Goal: Task Accomplishment & Management: Use online tool/utility

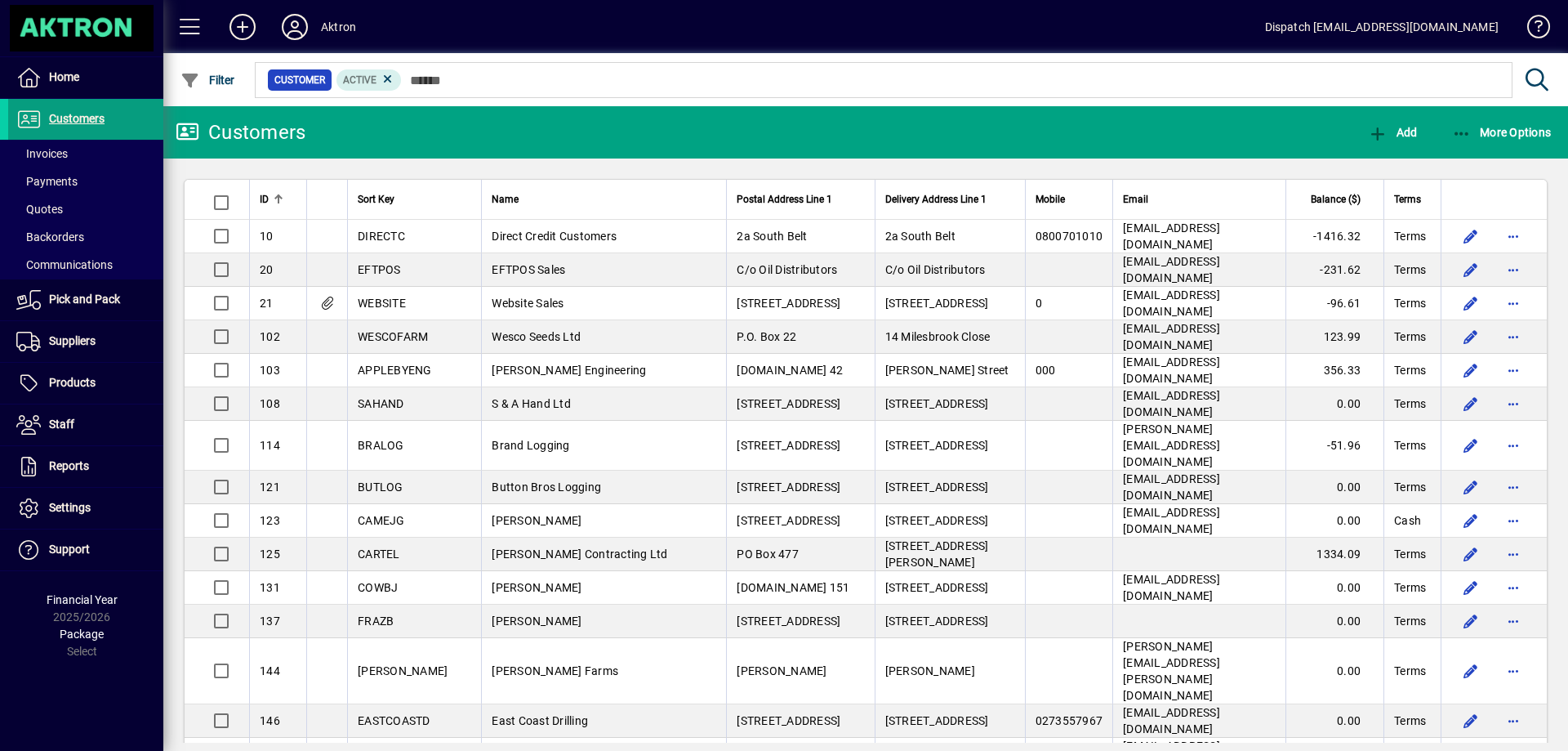
click at [63, 151] on span "Invoices" at bounding box center [42, 154] width 52 height 13
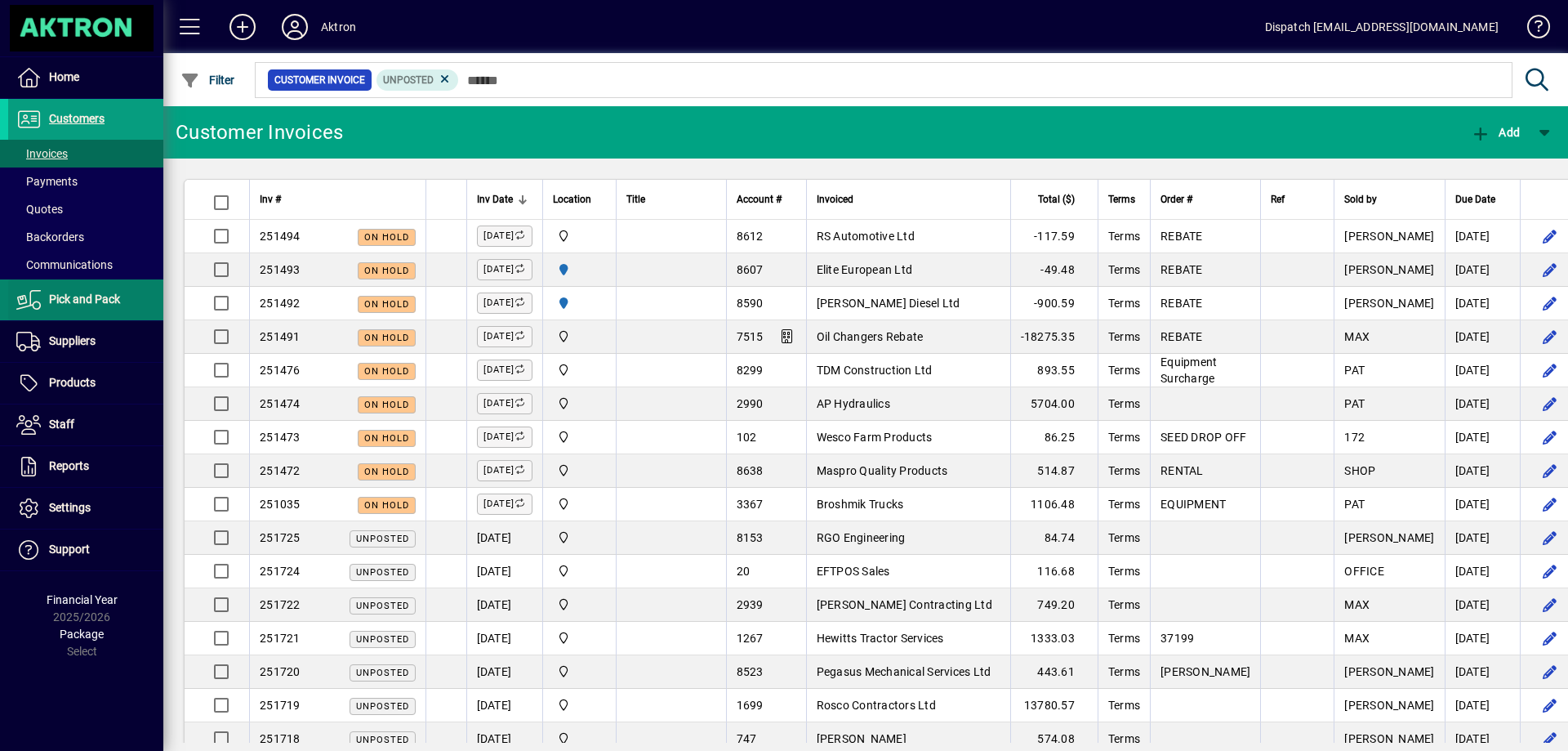
click at [90, 290] on span at bounding box center [86, 300] width 155 height 39
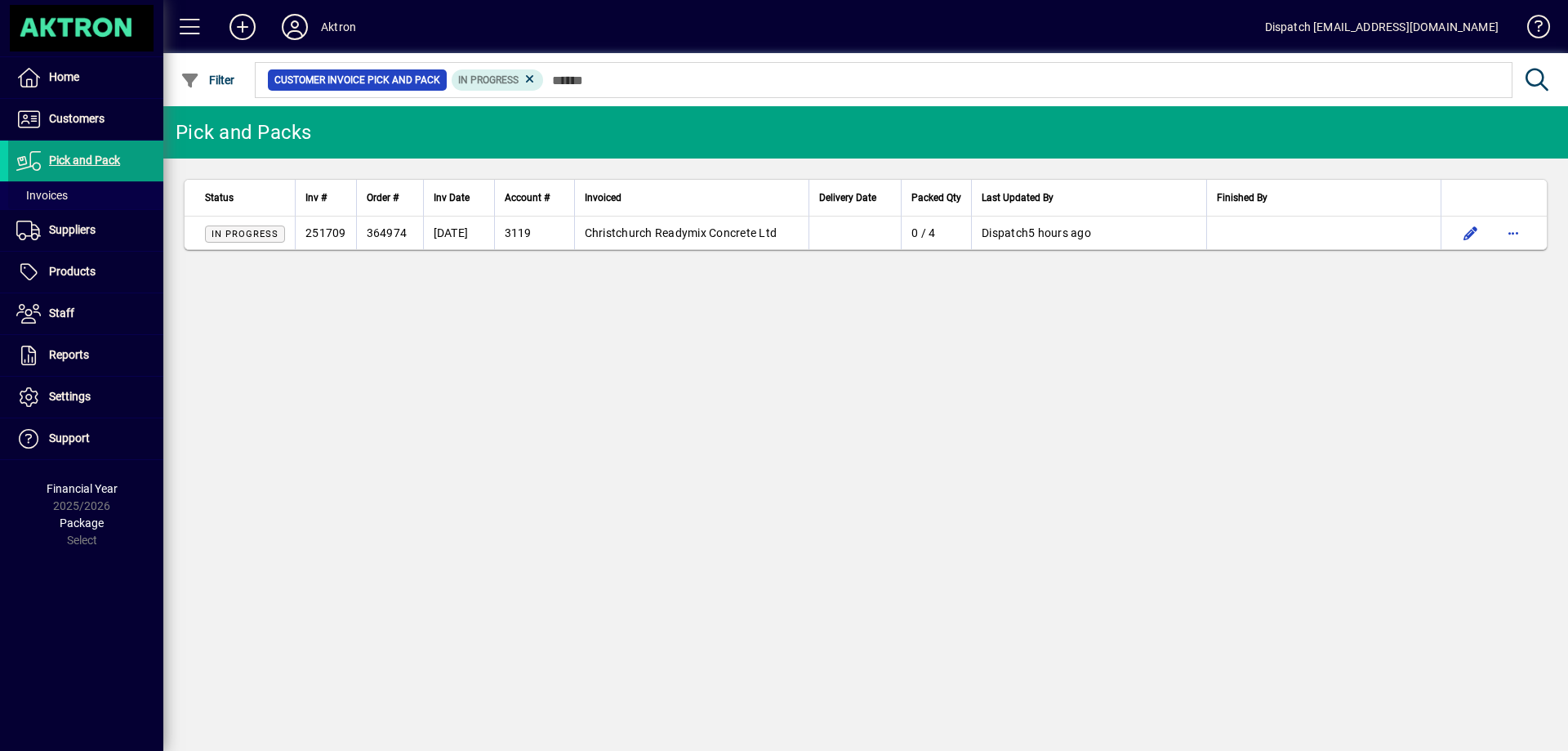
click at [77, 192] on span at bounding box center [86, 195] width 155 height 39
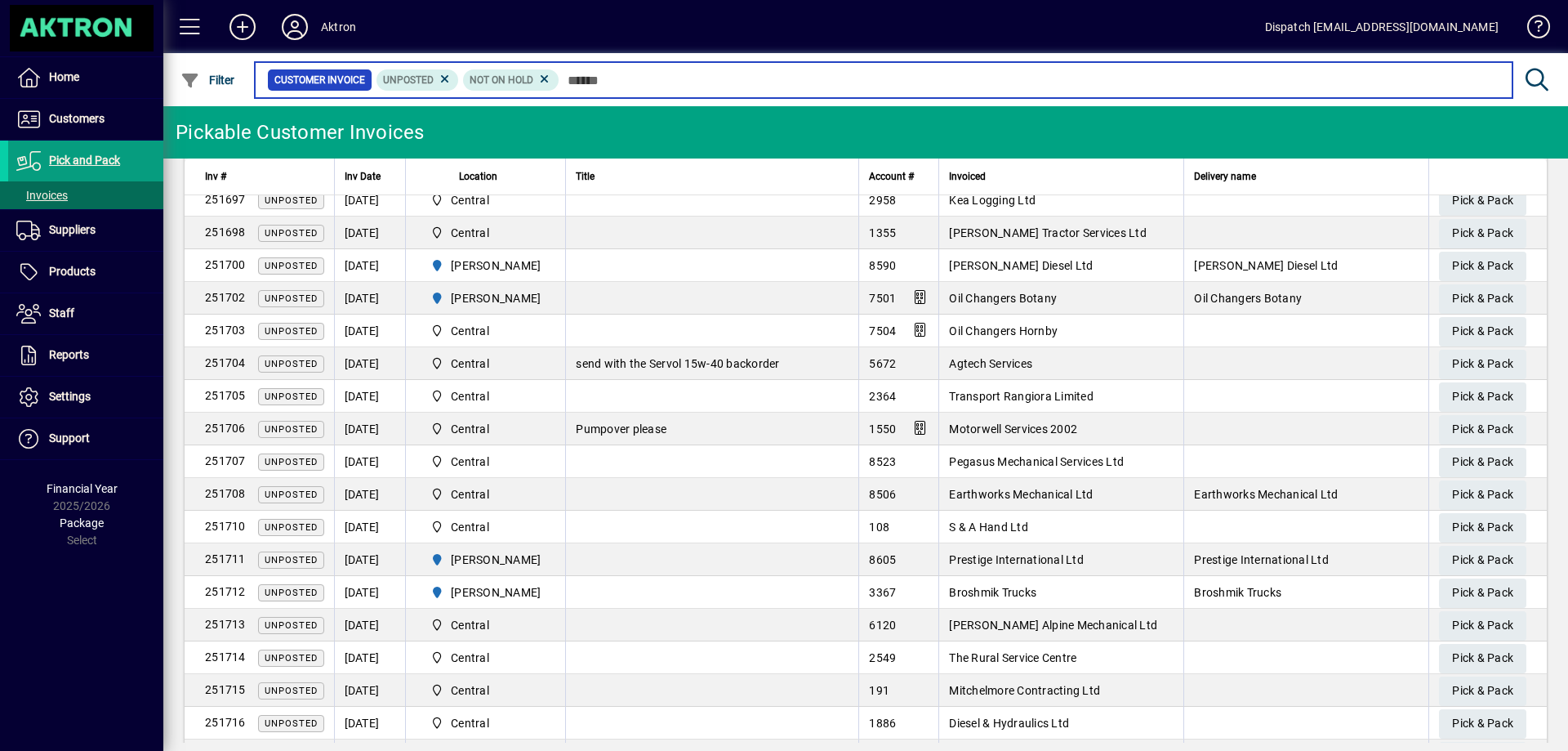
scroll to position [769, 0]
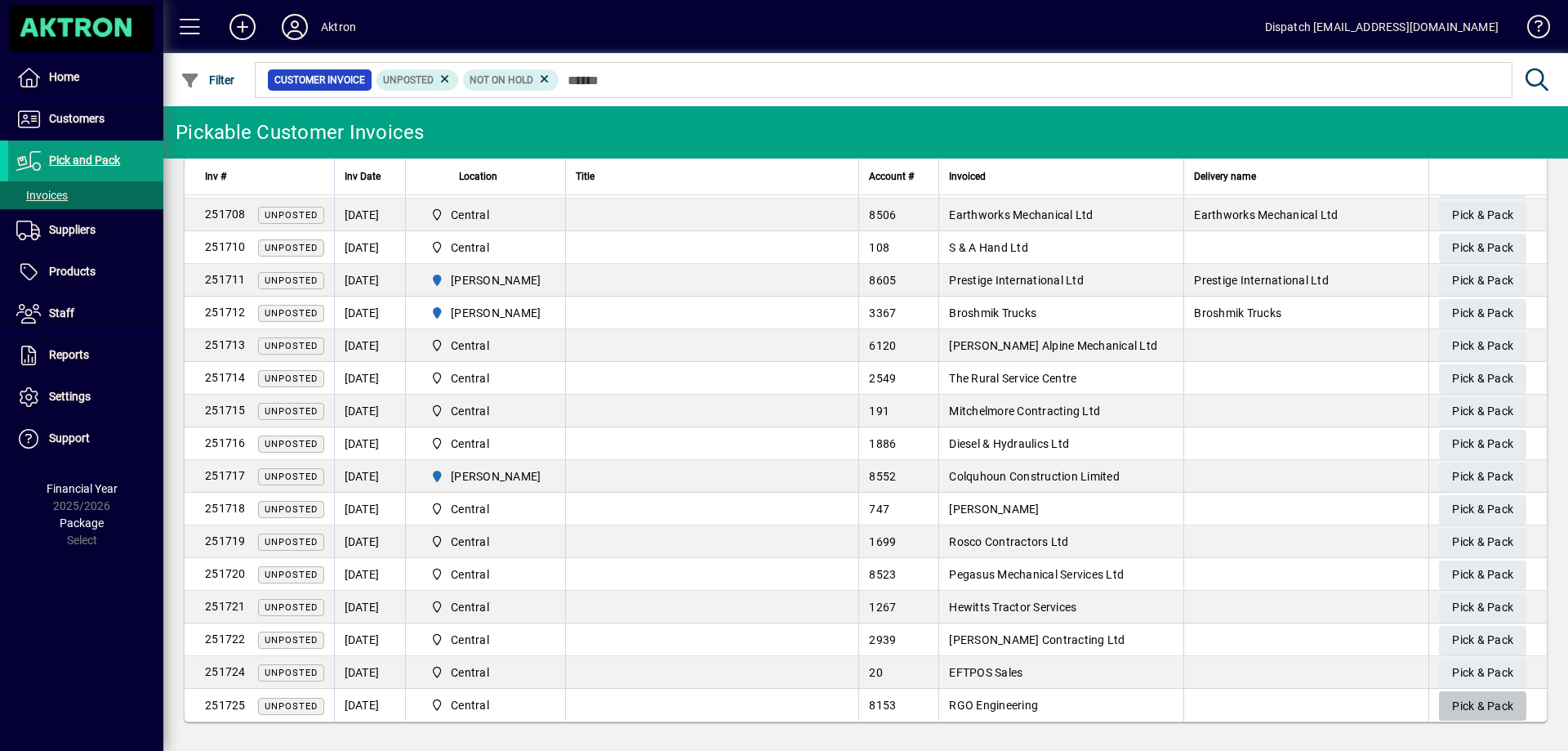
click at [1480, 698] on span "Pick & Pack" at bounding box center [1482, 706] width 61 height 27
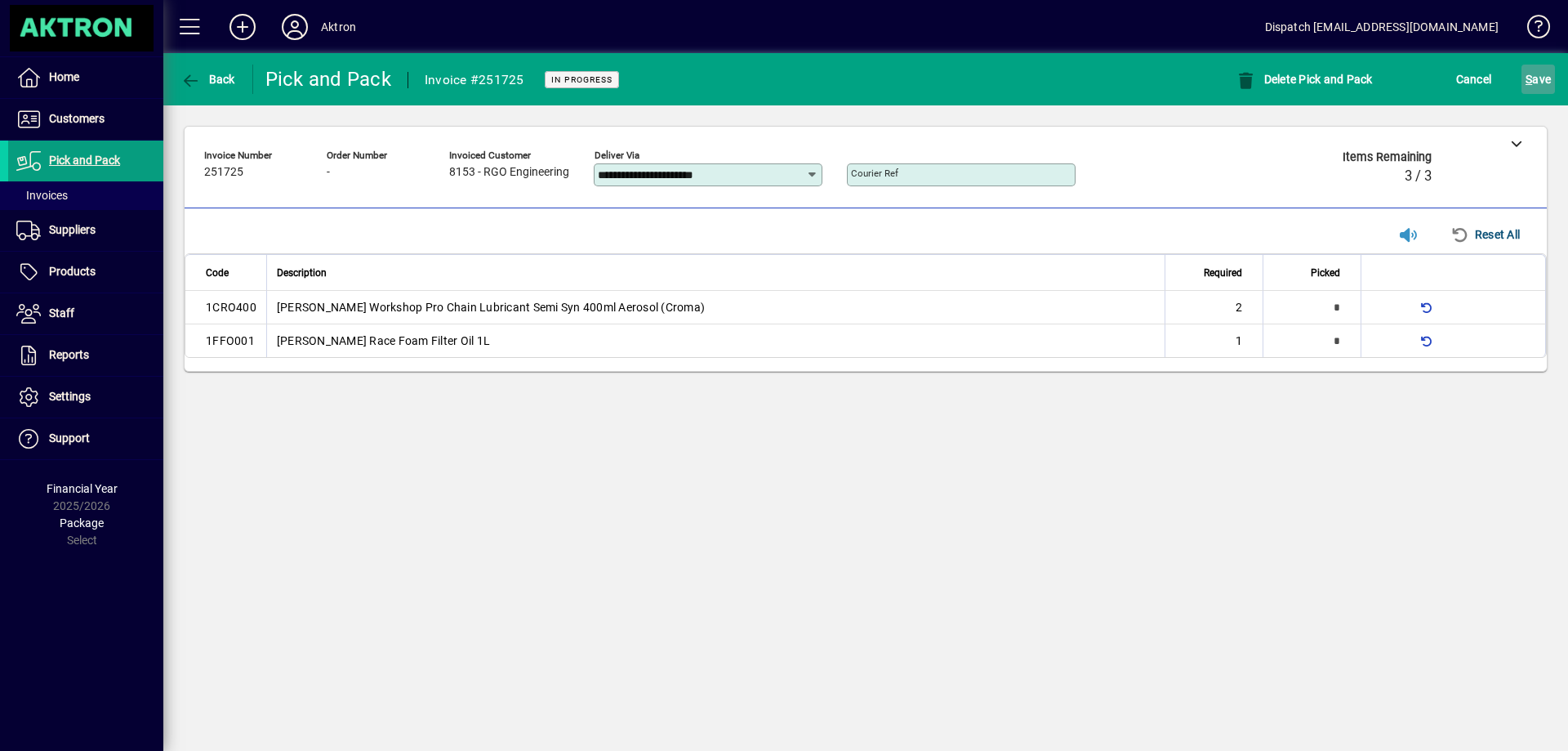
click at [1534, 75] on span "S ave" at bounding box center [1538, 79] width 26 height 26
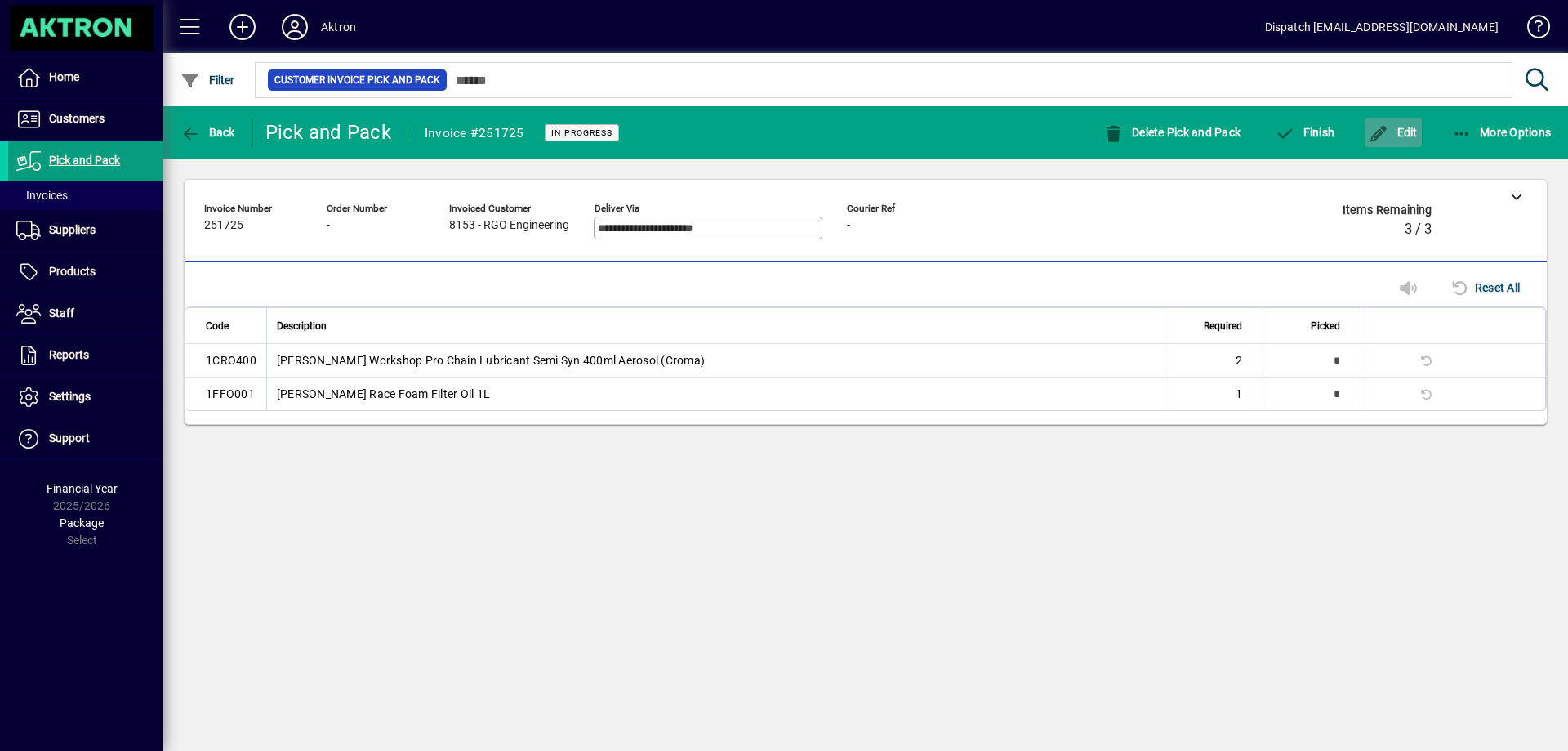
click at [1396, 134] on span "Edit" at bounding box center [1394, 132] width 49 height 13
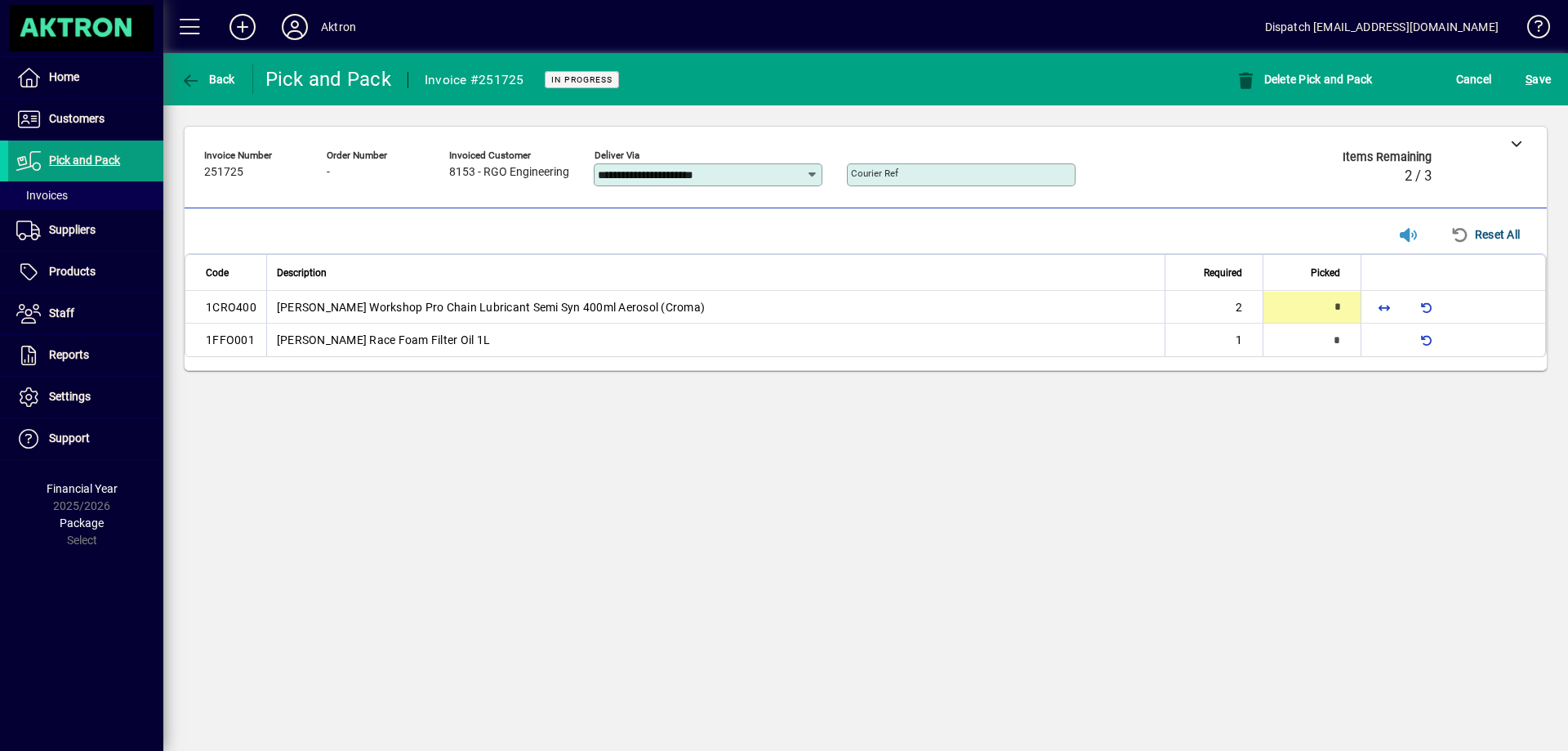
type input "*"
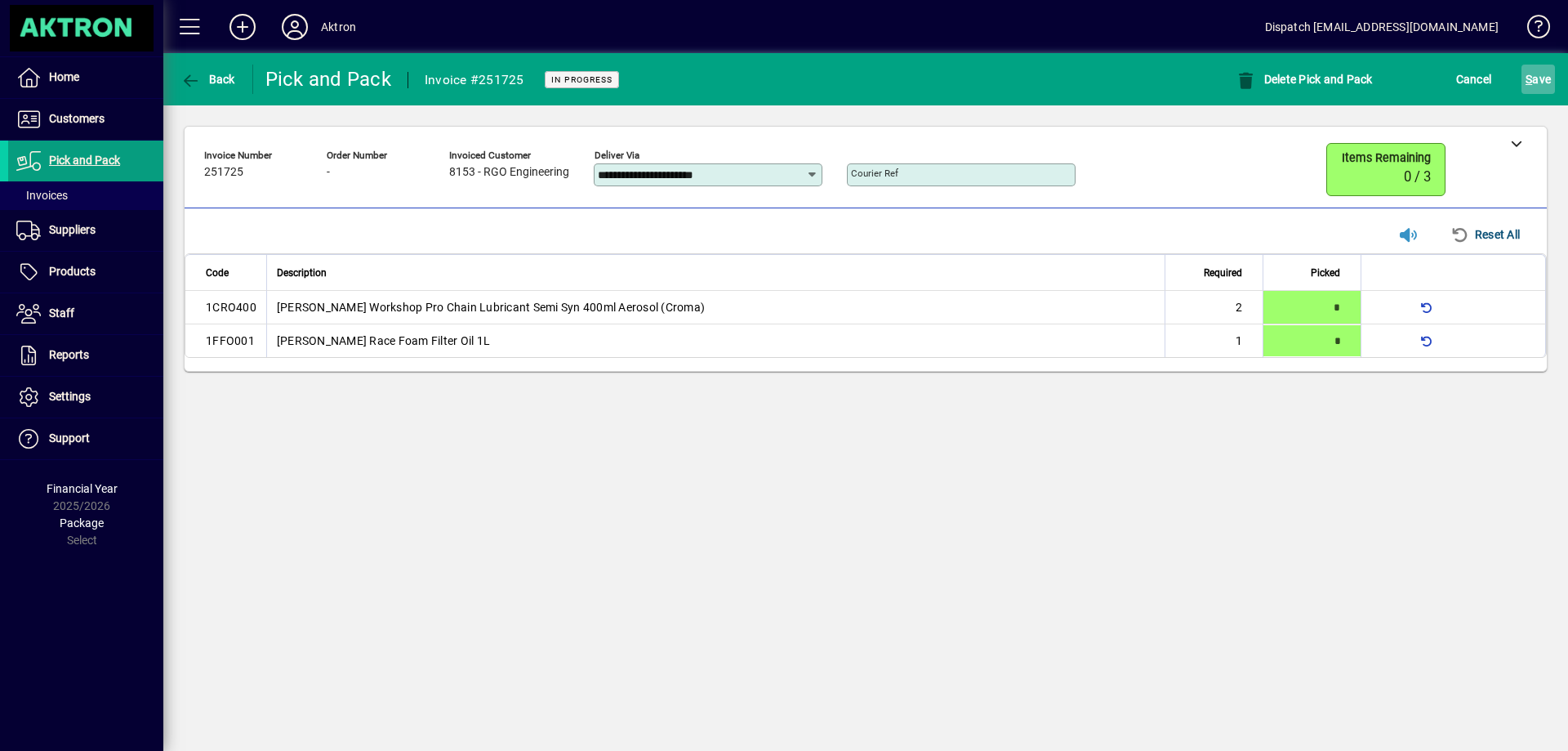
click at [1535, 74] on span "S ave" at bounding box center [1538, 79] width 26 height 26
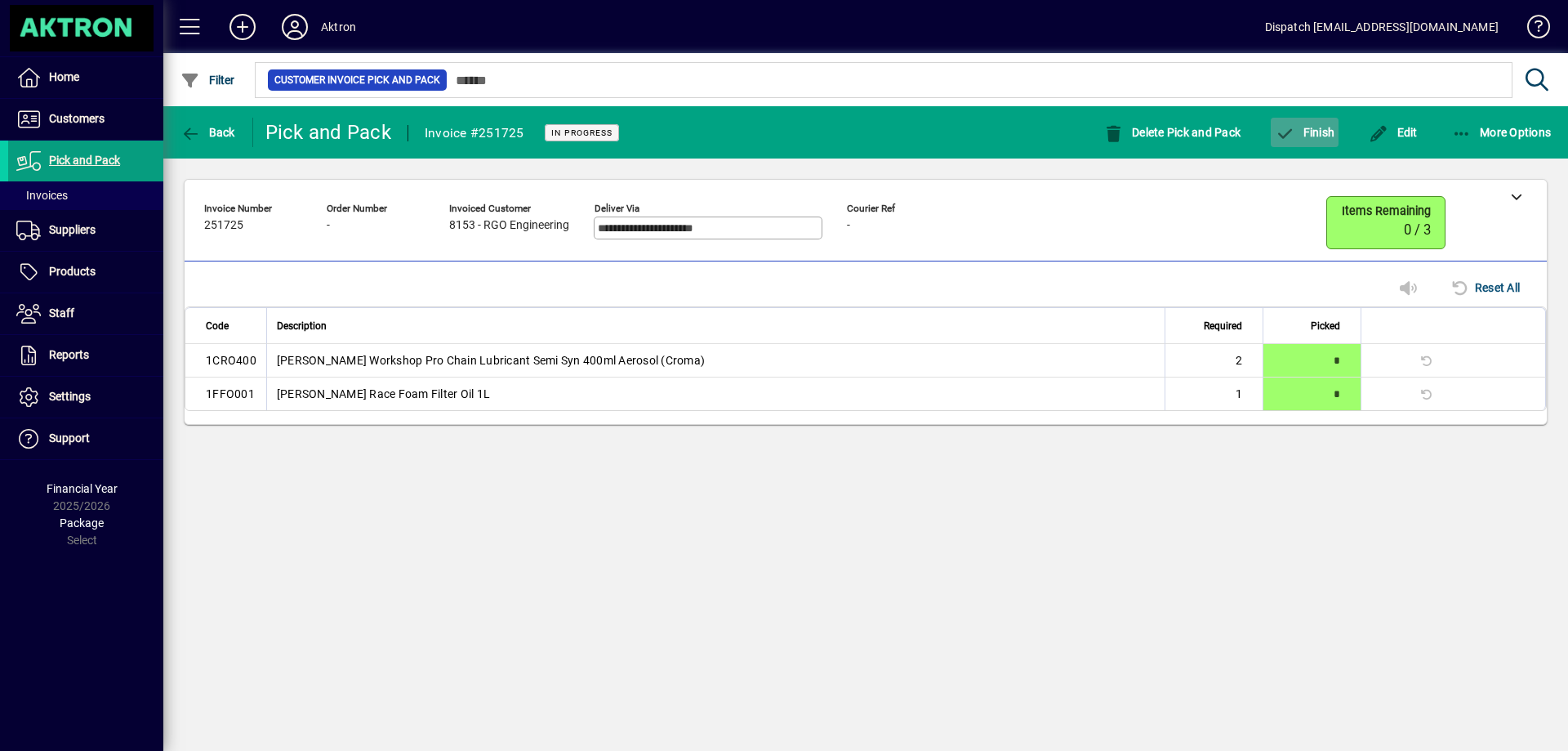
click at [1328, 123] on span "button" at bounding box center [1305, 132] width 67 height 39
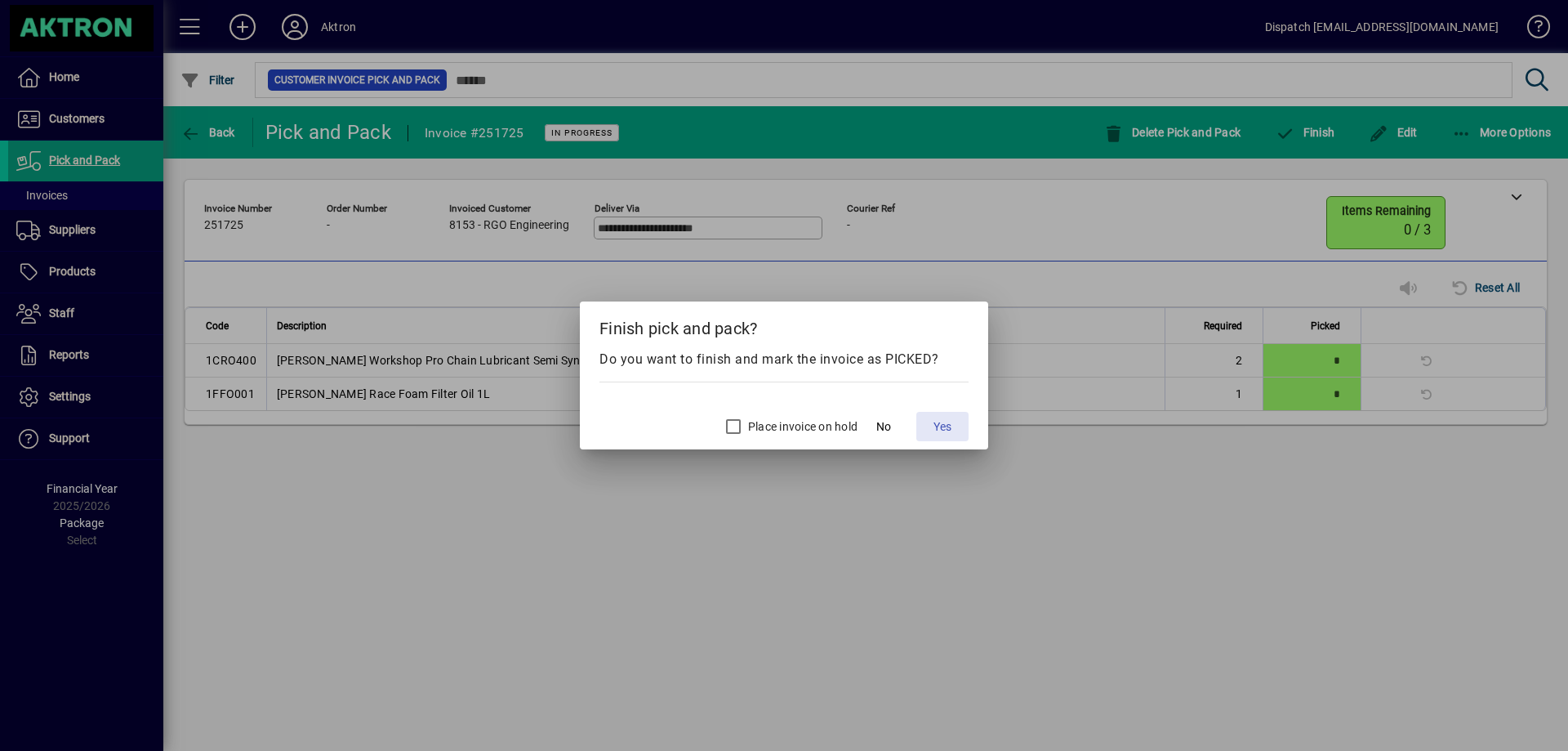
click at [939, 419] on span "Yes" at bounding box center [943, 426] width 18 height 17
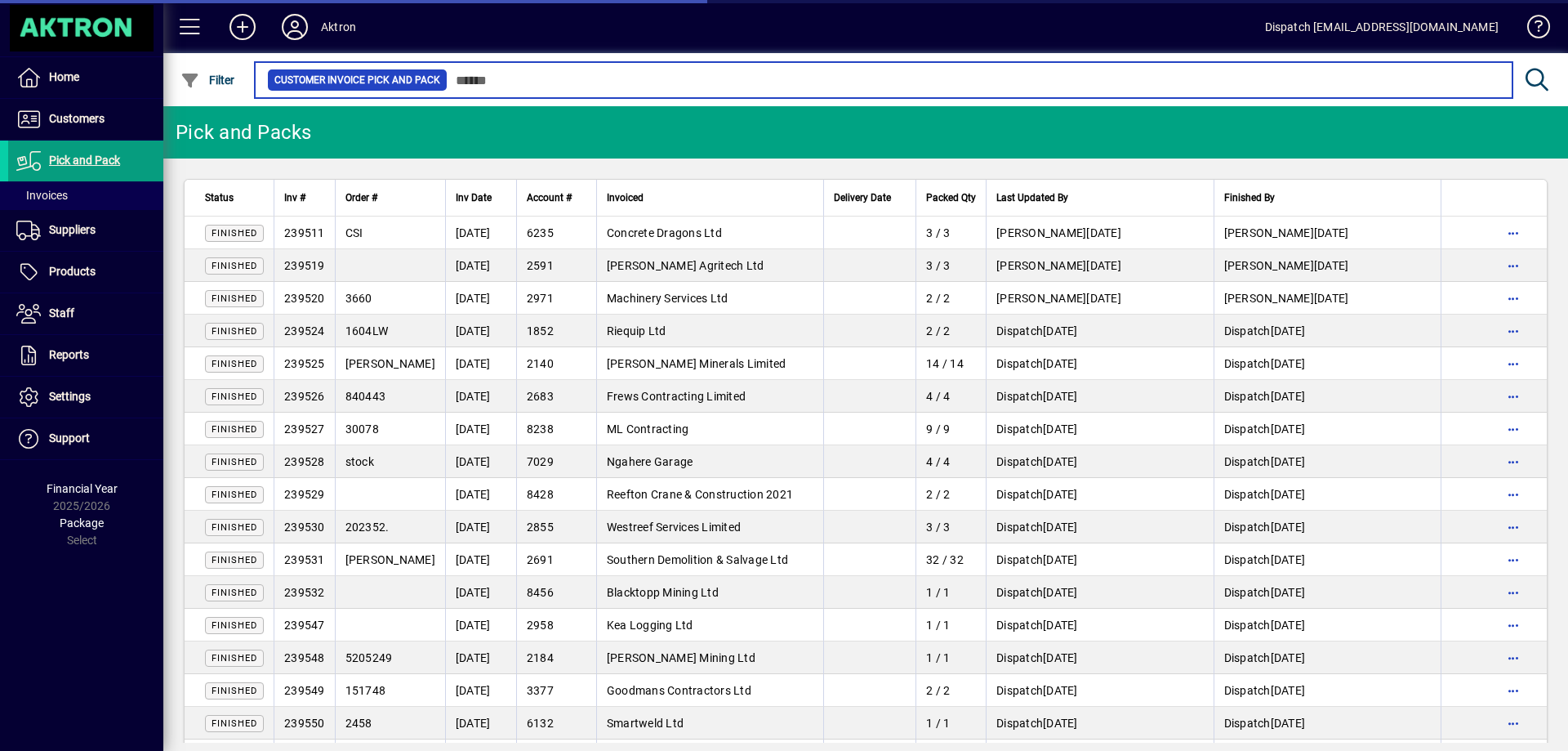
scroll to position [572, 0]
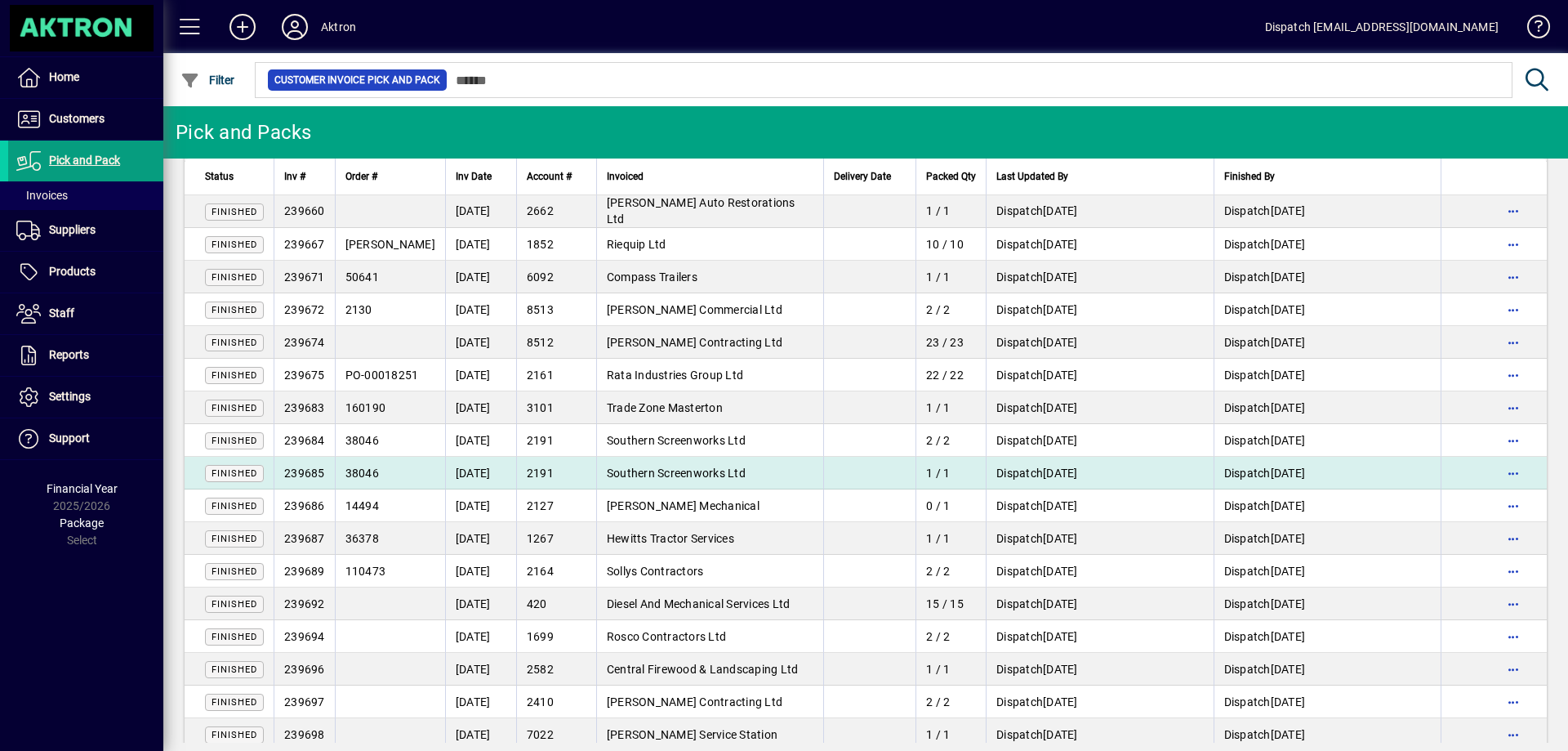
scroll to position [2762, 0]
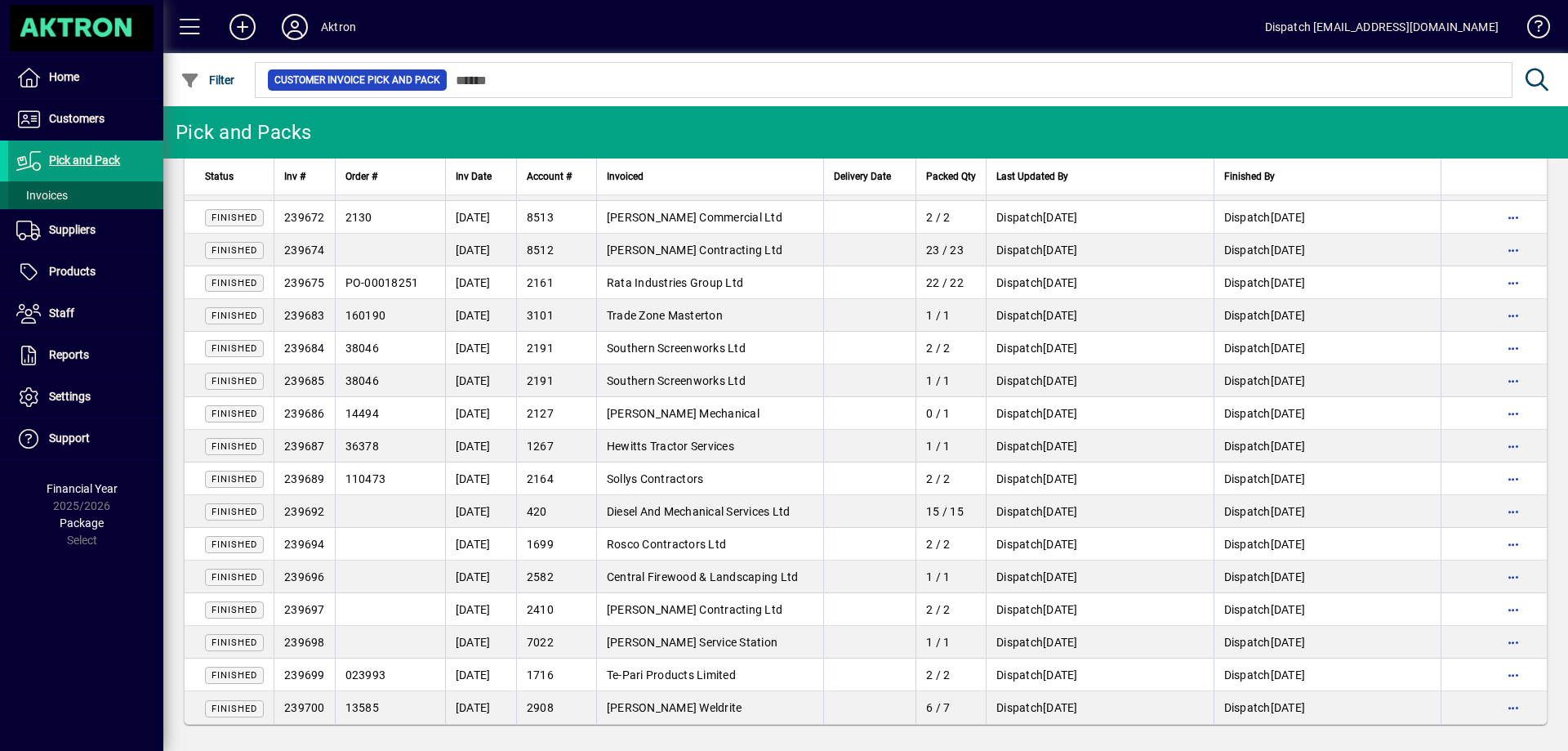
click at [63, 192] on span "Invoices" at bounding box center [42, 195] width 52 height 13
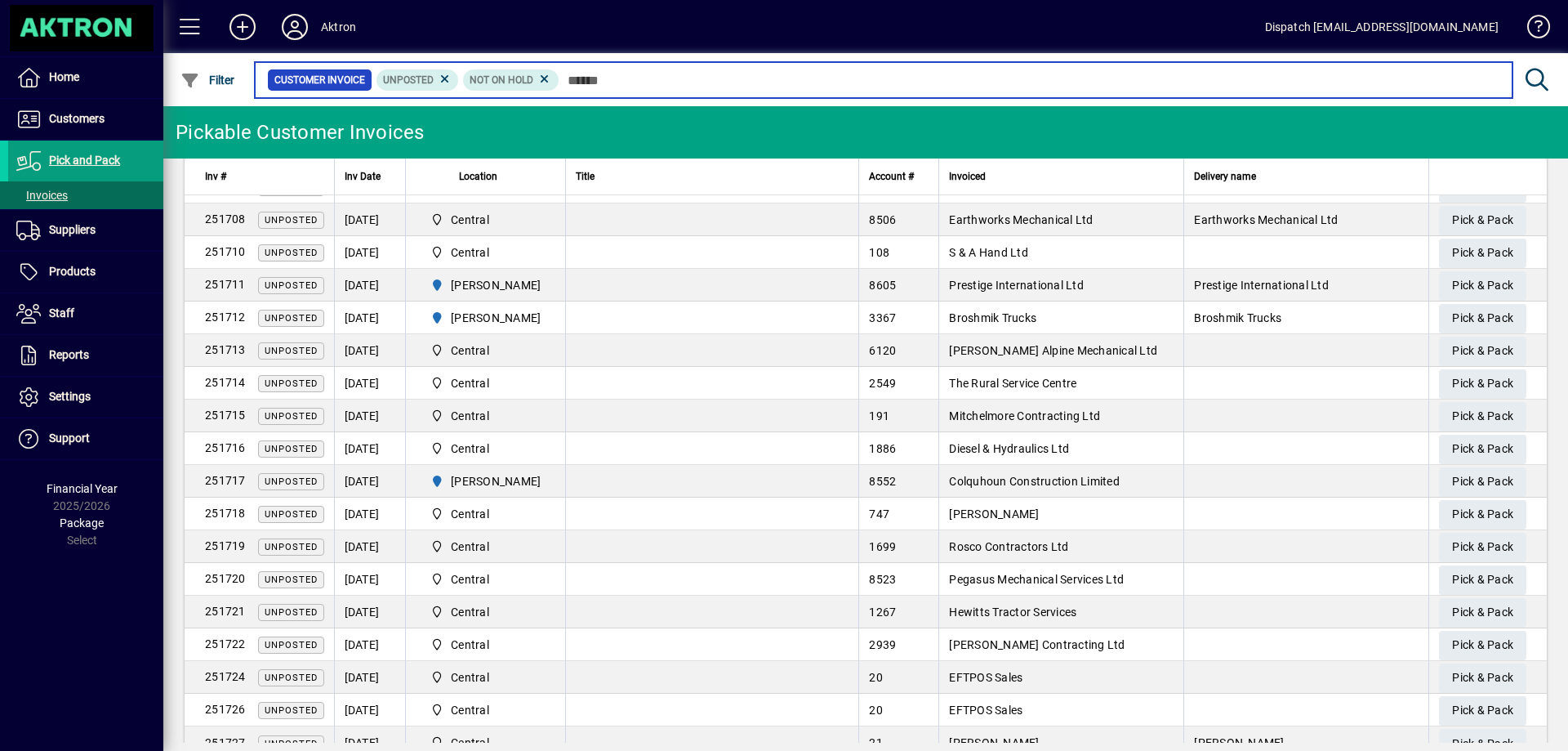
scroll to position [802, 0]
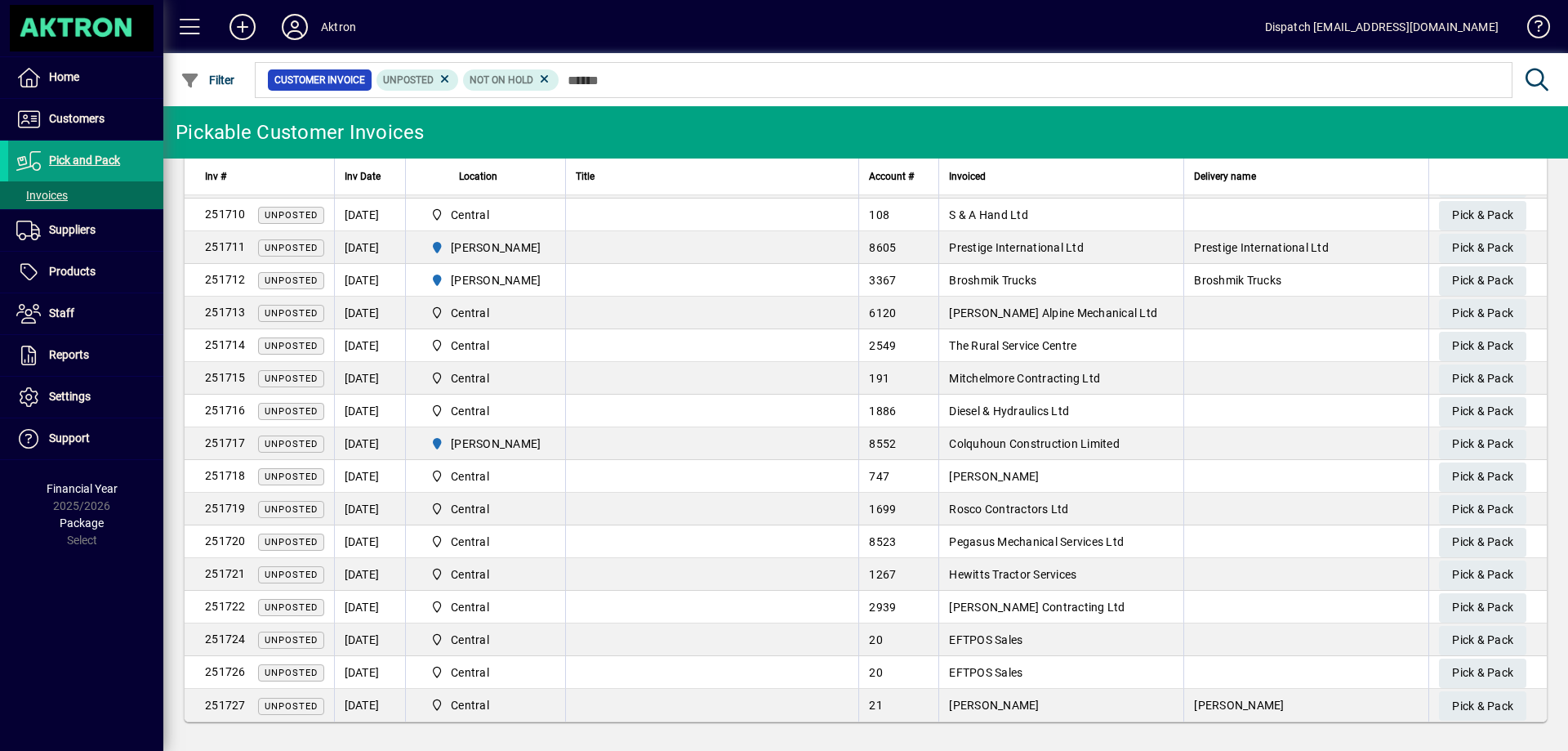
click at [1052, 707] on td "[PERSON_NAME]" at bounding box center [1061, 705] width 245 height 33
click at [1460, 702] on span "Pick & Pack" at bounding box center [1482, 706] width 61 height 27
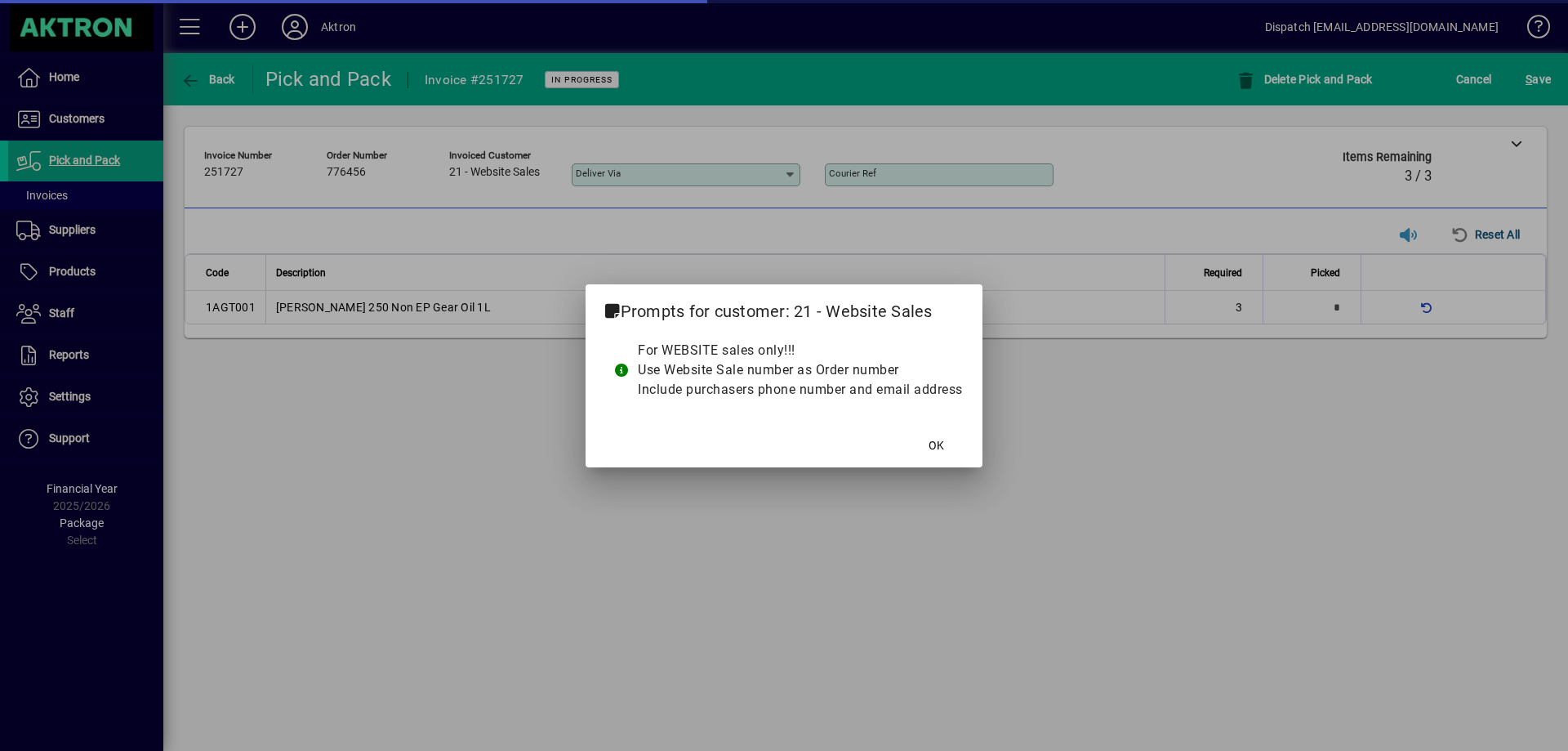
type input "**********"
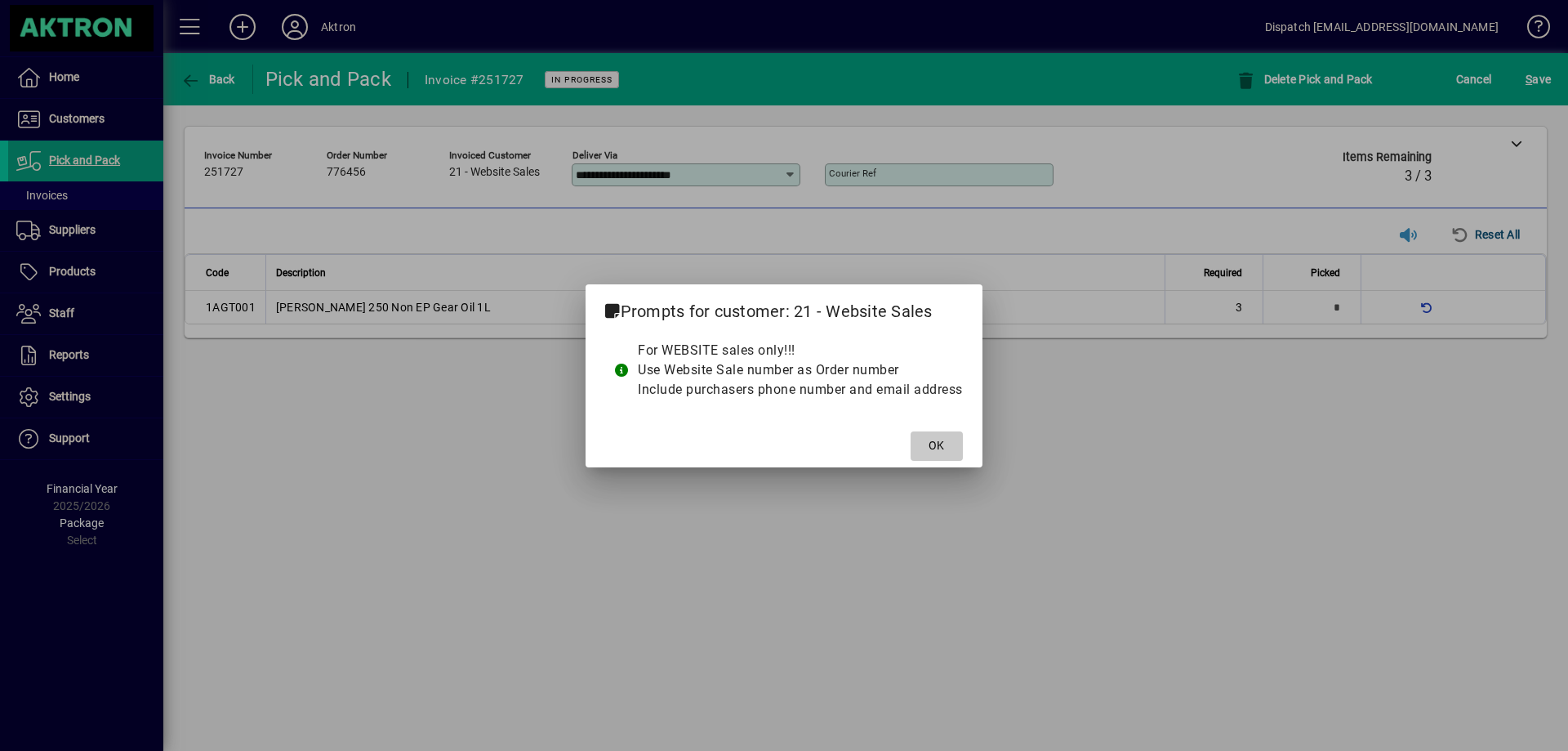
click at [940, 452] on span "OK" at bounding box center [936, 445] width 16 height 17
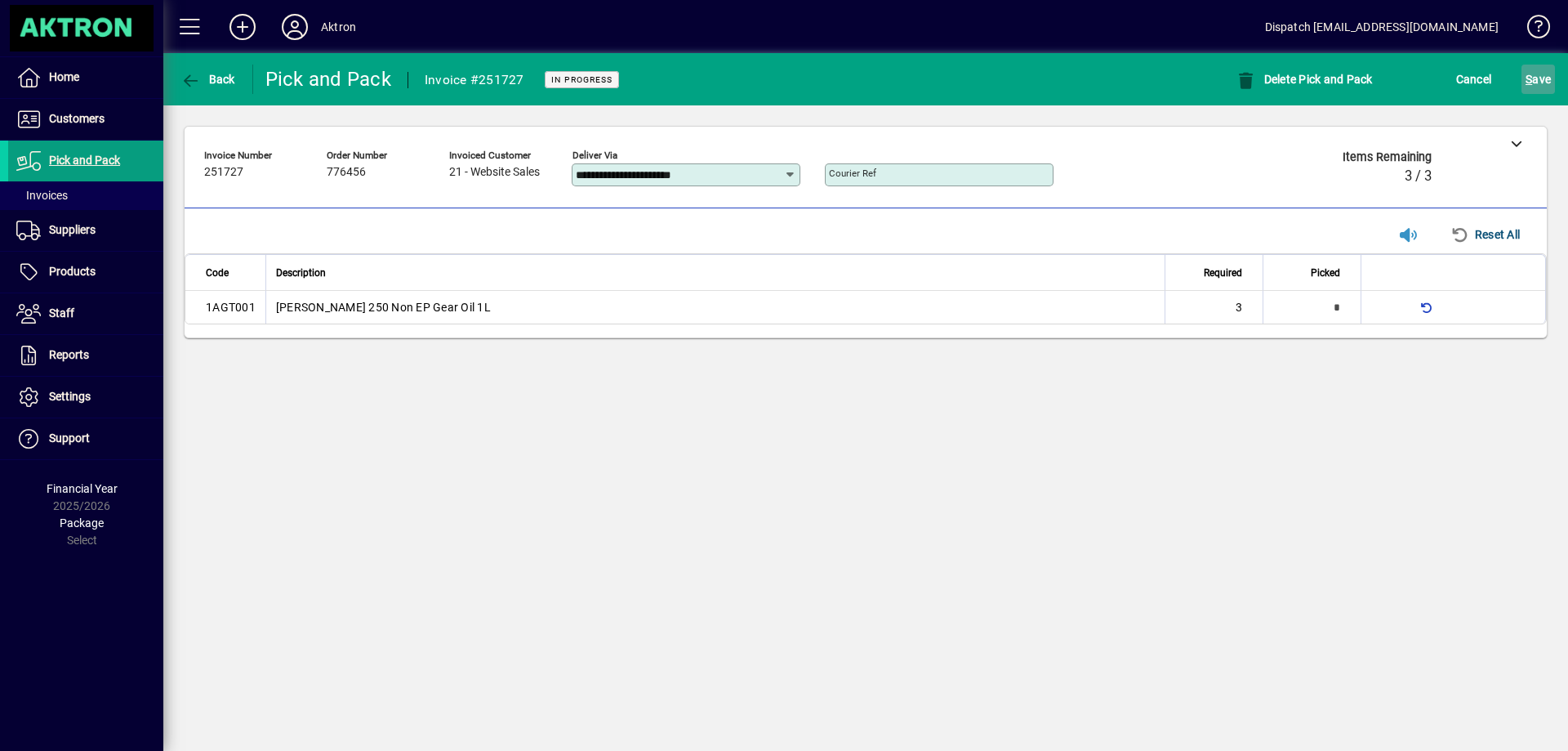
click at [1542, 72] on span "S ave" at bounding box center [1538, 79] width 26 height 26
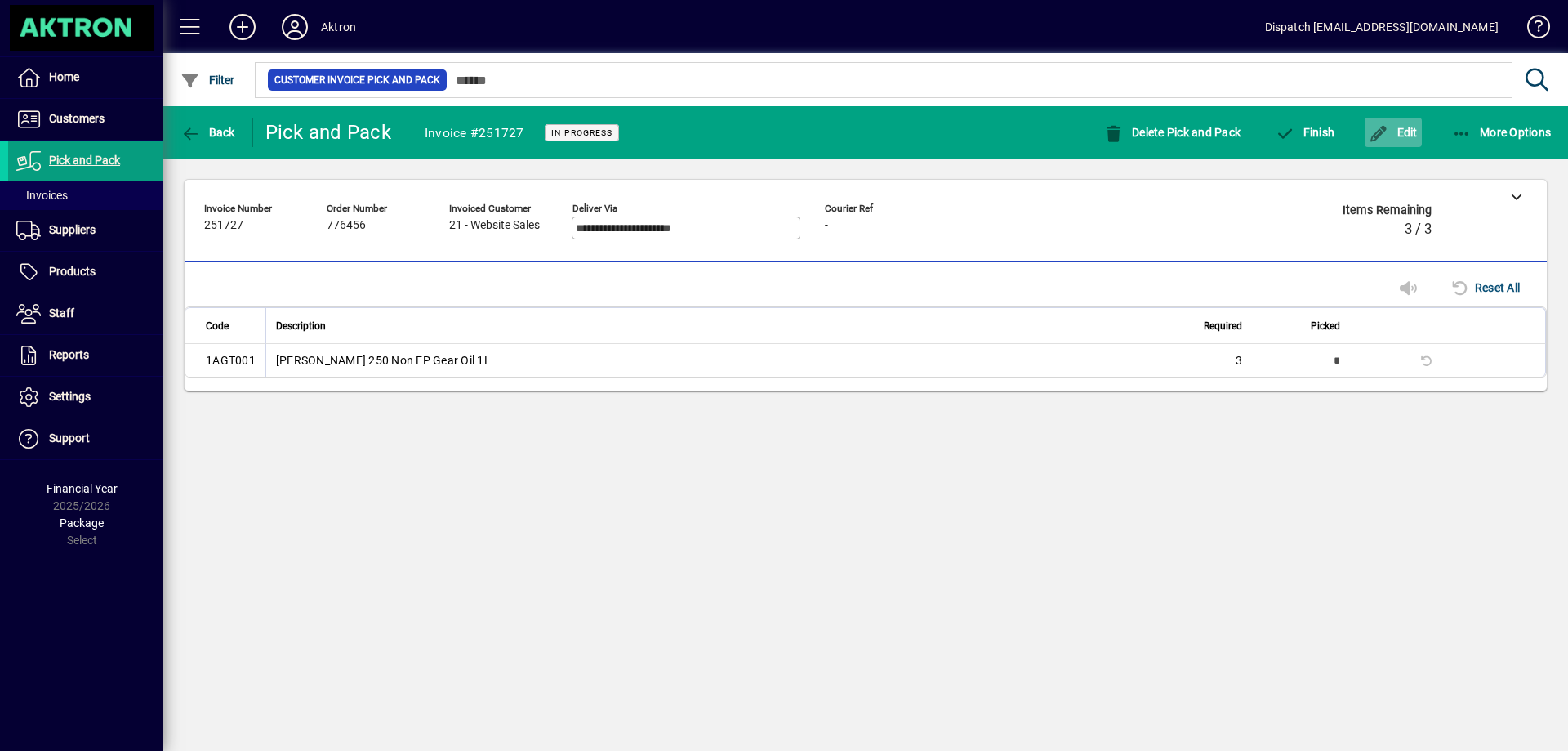
click at [1413, 128] on span "Edit" at bounding box center [1394, 132] width 49 height 13
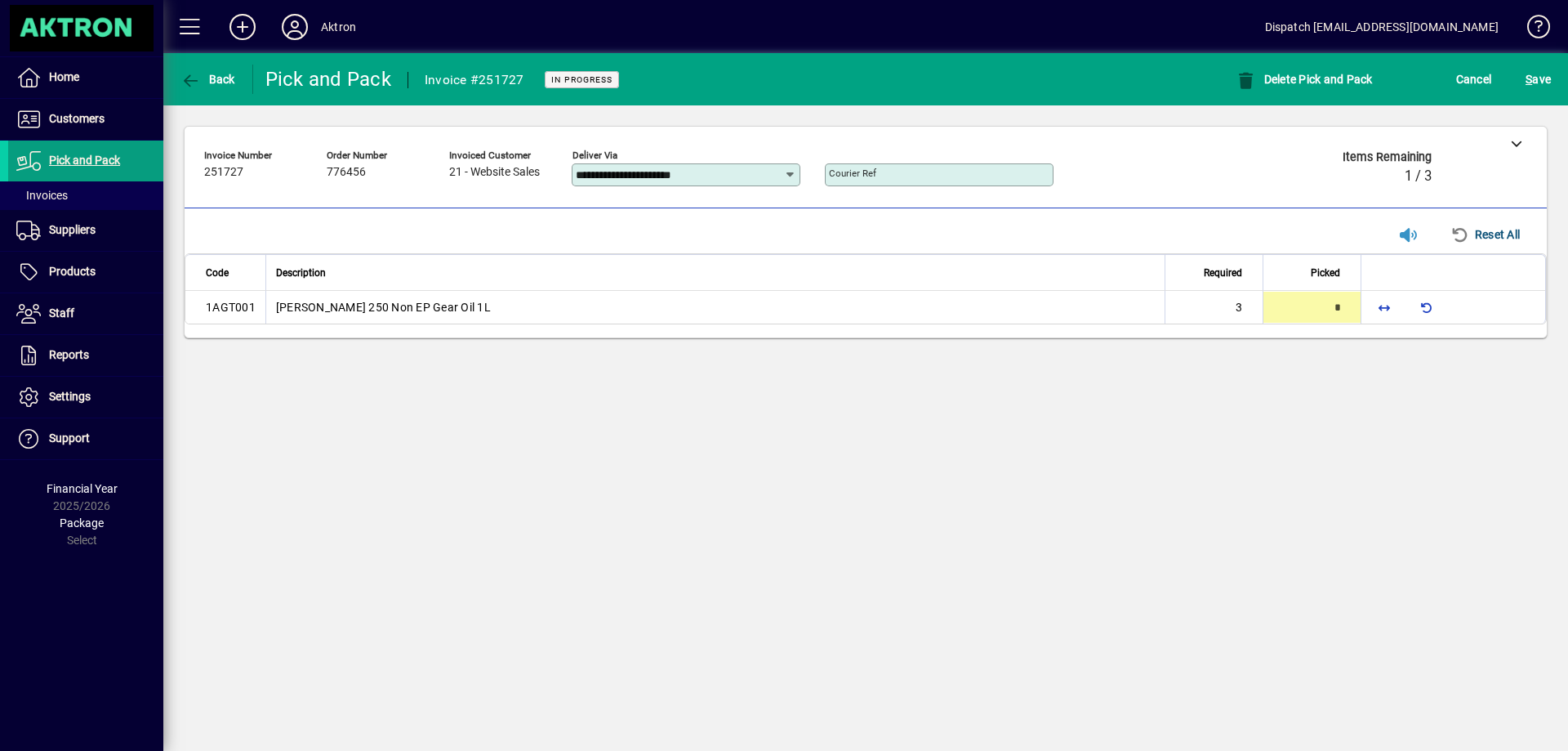
type input "*"
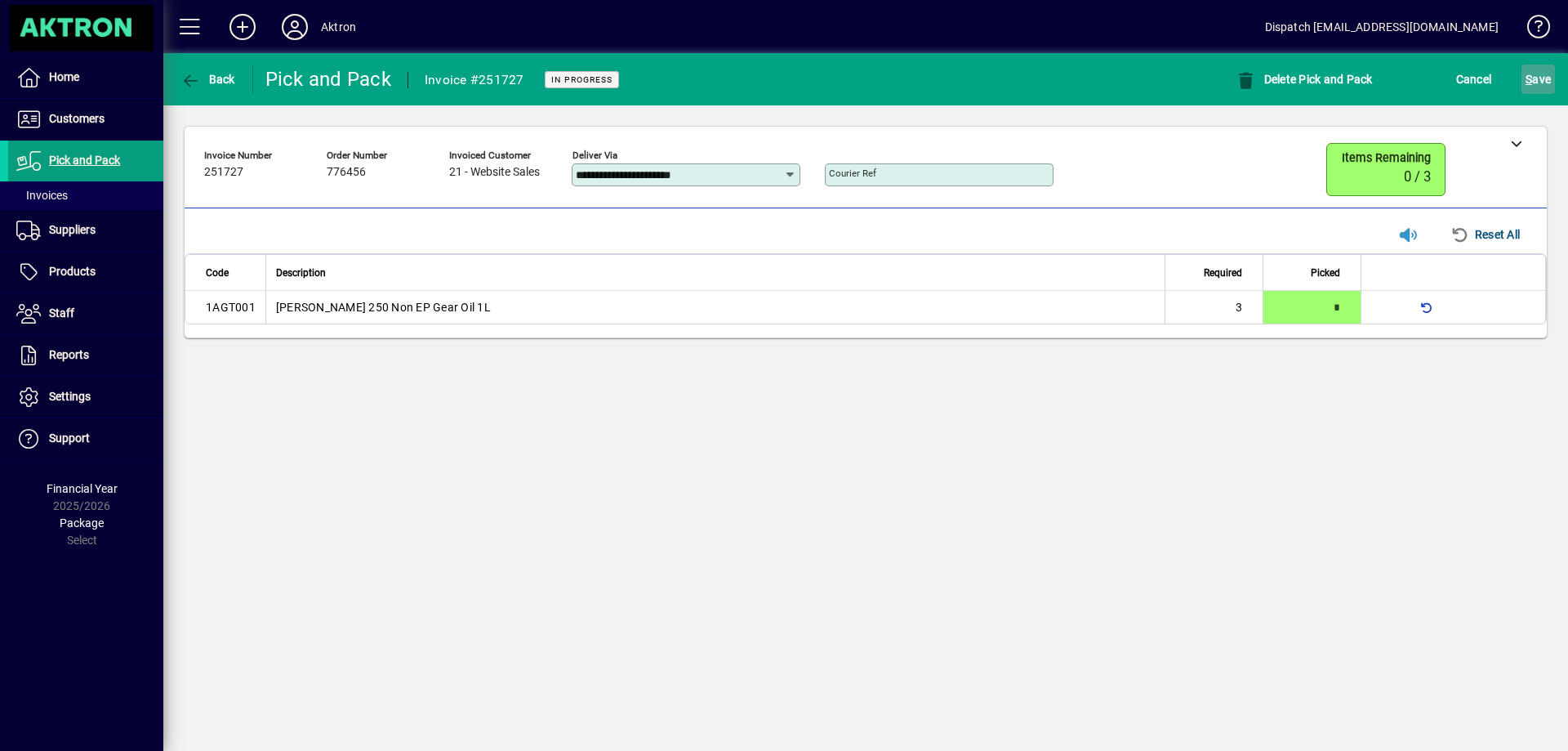
click at [1546, 75] on span "S ave" at bounding box center [1538, 79] width 26 height 26
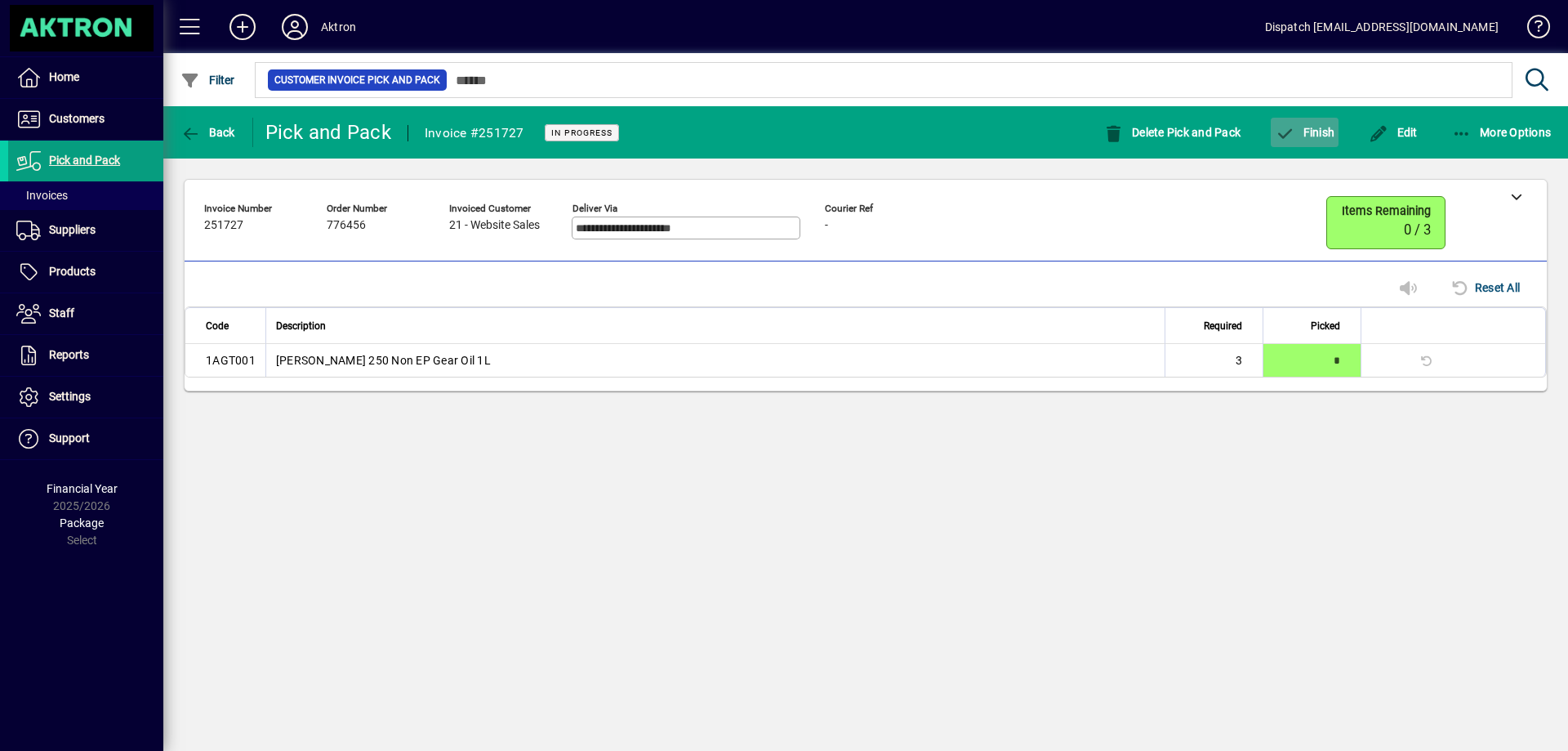
click at [1319, 132] on span "Finish" at bounding box center [1305, 132] width 59 height 13
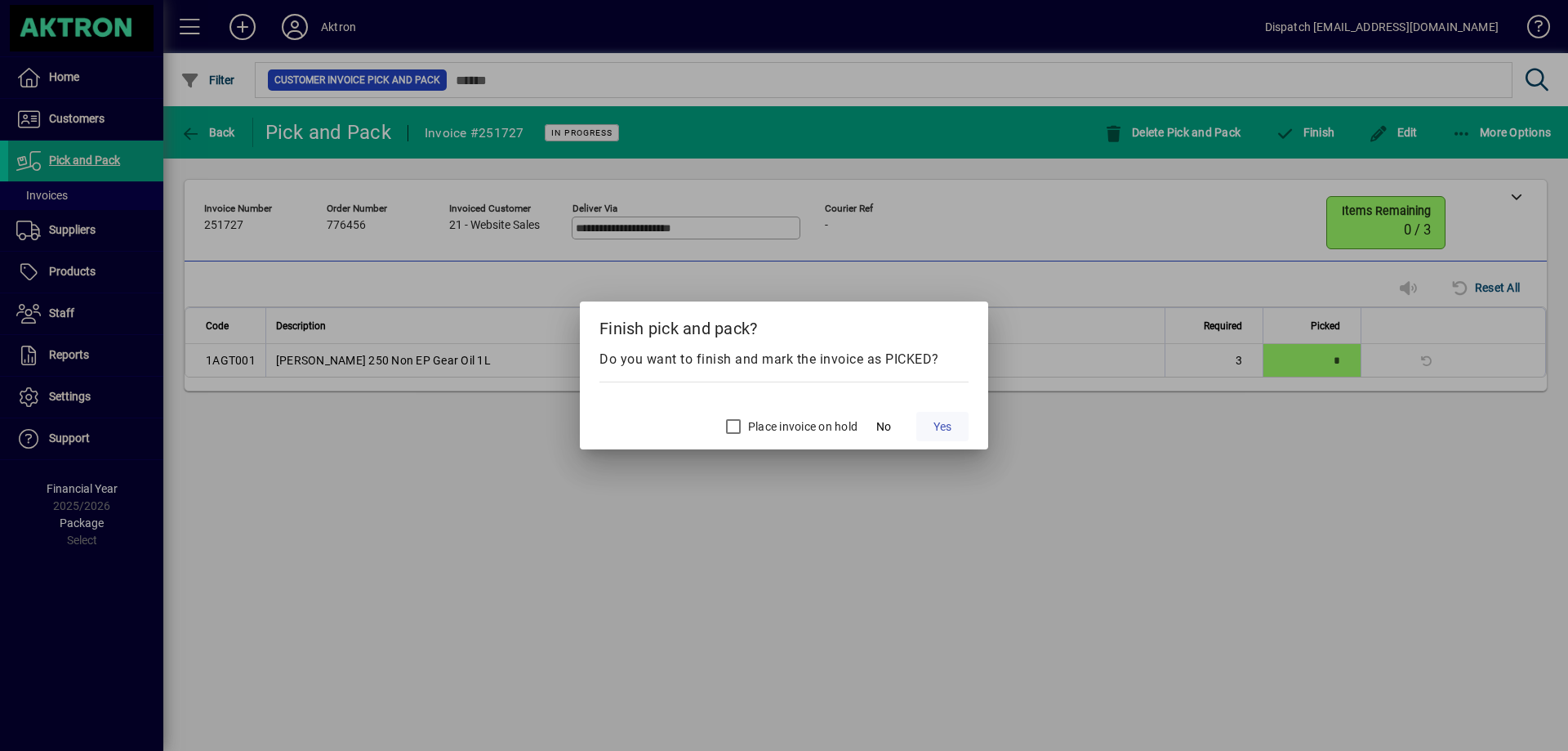
click at [939, 418] on span "Yes" at bounding box center [943, 426] width 18 height 17
